Goal: Task Accomplishment & Management: Complete application form

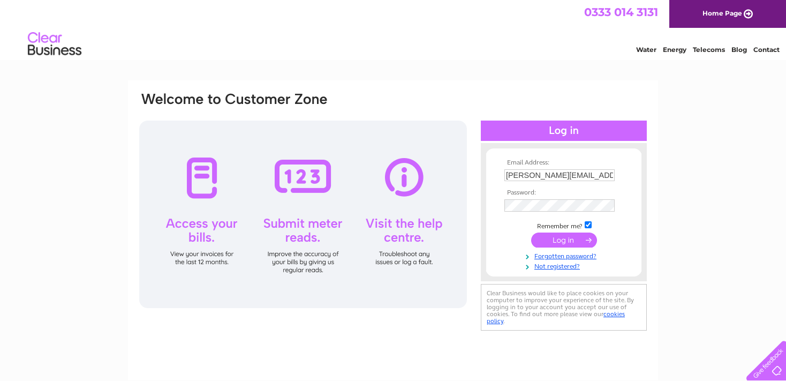
click at [550, 240] on input "submit" at bounding box center [564, 239] width 66 height 15
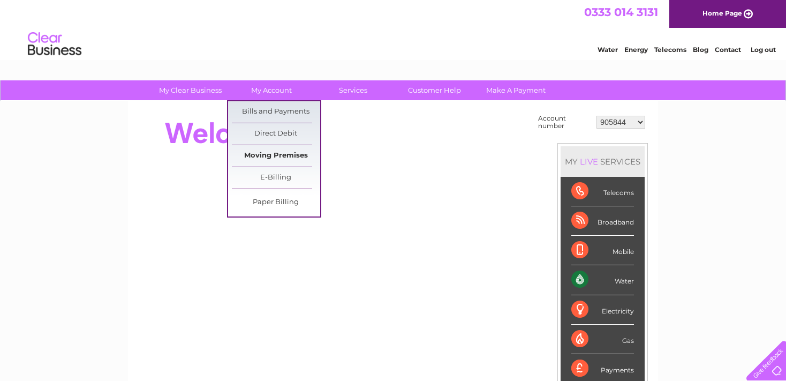
click at [280, 157] on link "Moving Premises" at bounding box center [276, 155] width 88 height 21
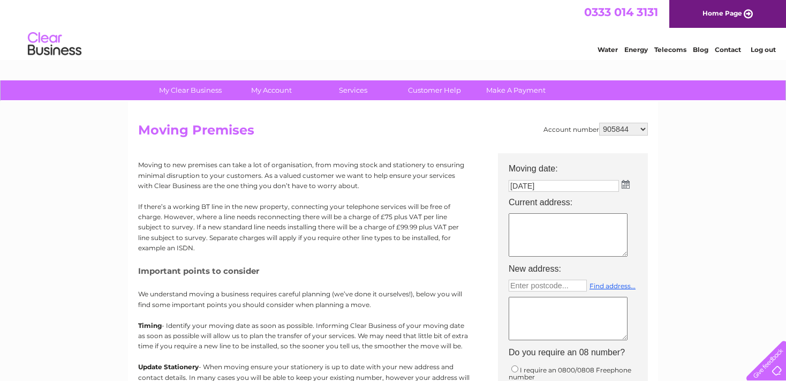
click at [626, 182] on img at bounding box center [625, 184] width 8 height 9
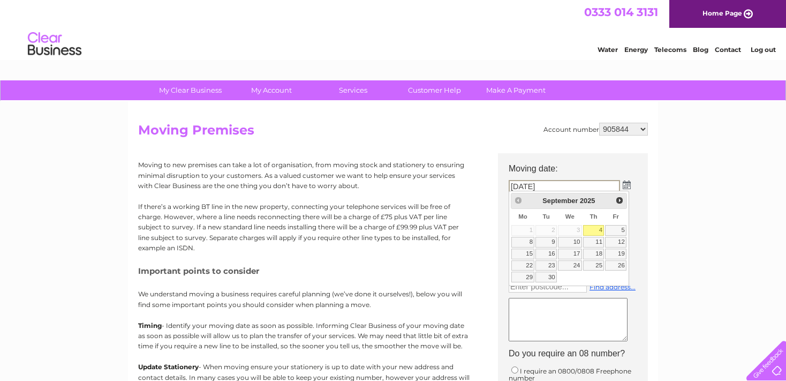
click at [516, 201] on div "Prev Next September 2025" at bounding box center [569, 201] width 117 height 16
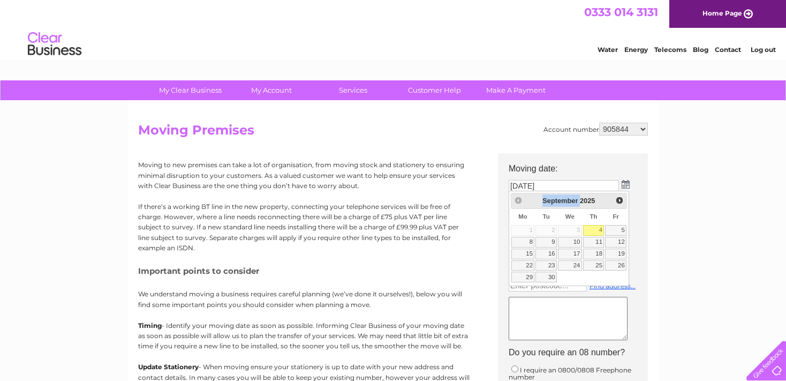
click at [516, 201] on div "Prev Next September 2025" at bounding box center [569, 201] width 117 height 16
click at [560, 185] on input "04/09/2025" at bounding box center [563, 186] width 110 height 12
click at [518, 200] on div "Prev Next September 2025" at bounding box center [569, 201] width 117 height 16
click at [560, 188] on input "04/09/2025" at bounding box center [563, 186] width 110 height 12
